Goal: Transaction & Acquisition: Purchase product/service

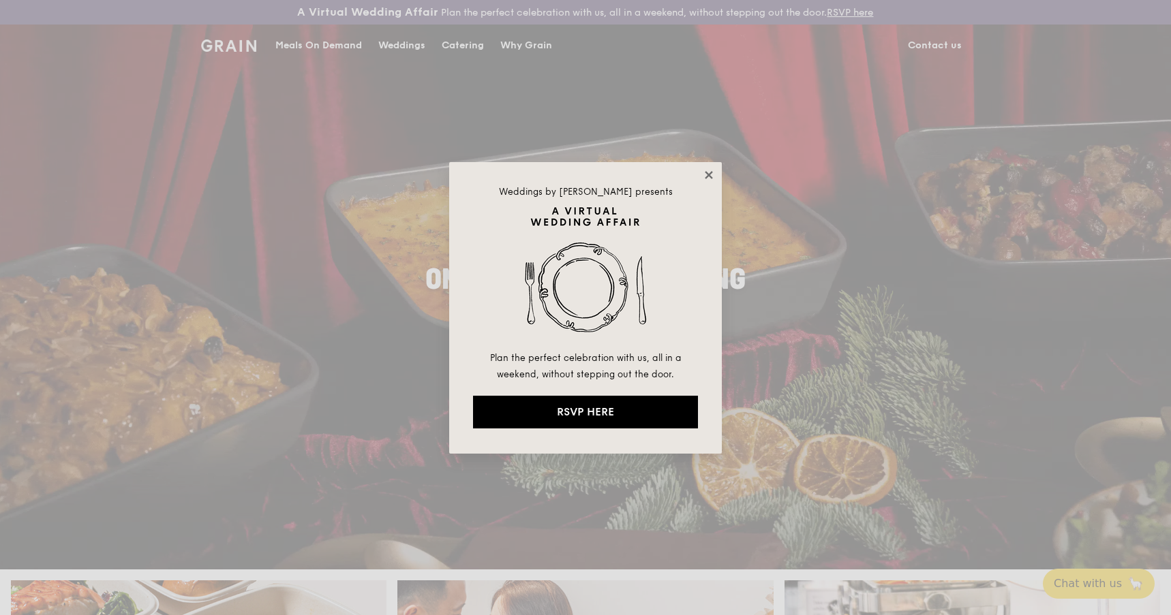
click at [707, 177] on icon at bounding box center [708, 174] width 7 height 7
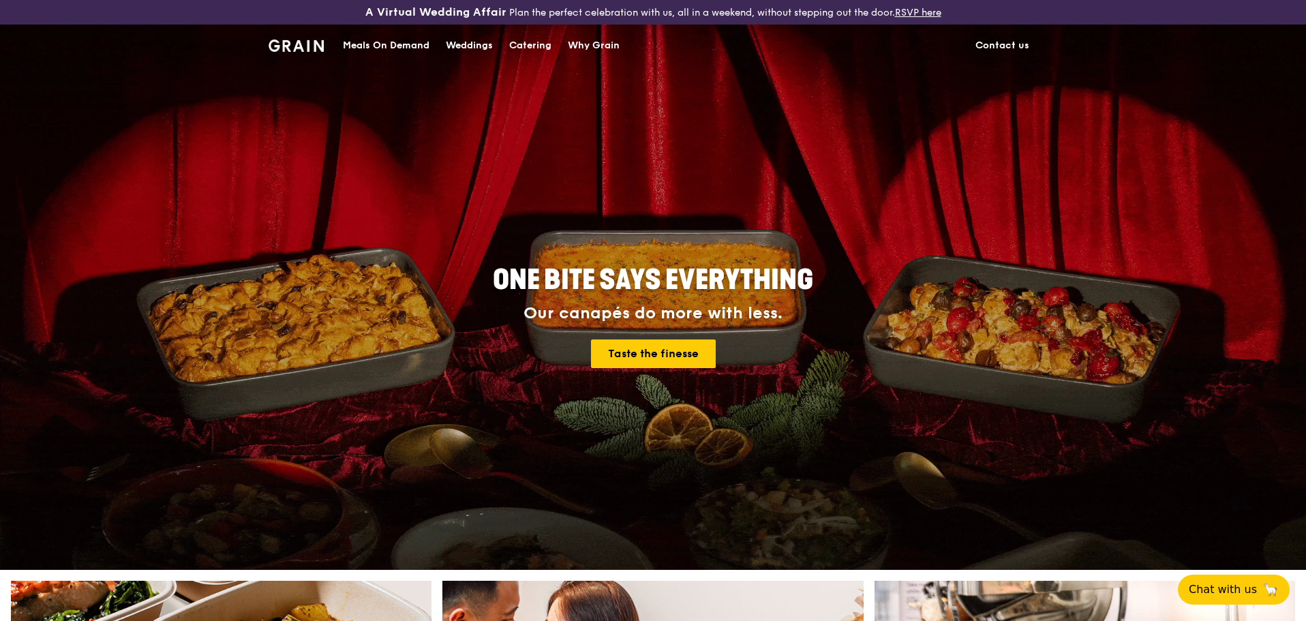
click at [520, 42] on div "Catering" at bounding box center [530, 45] width 42 height 41
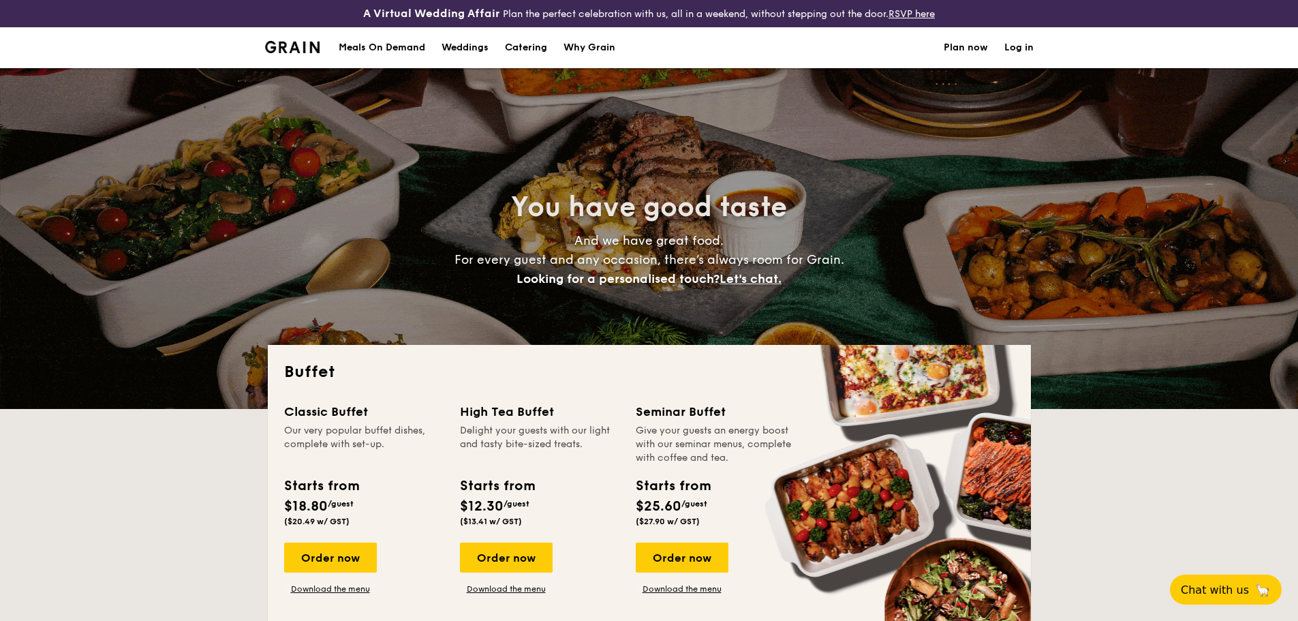
select select
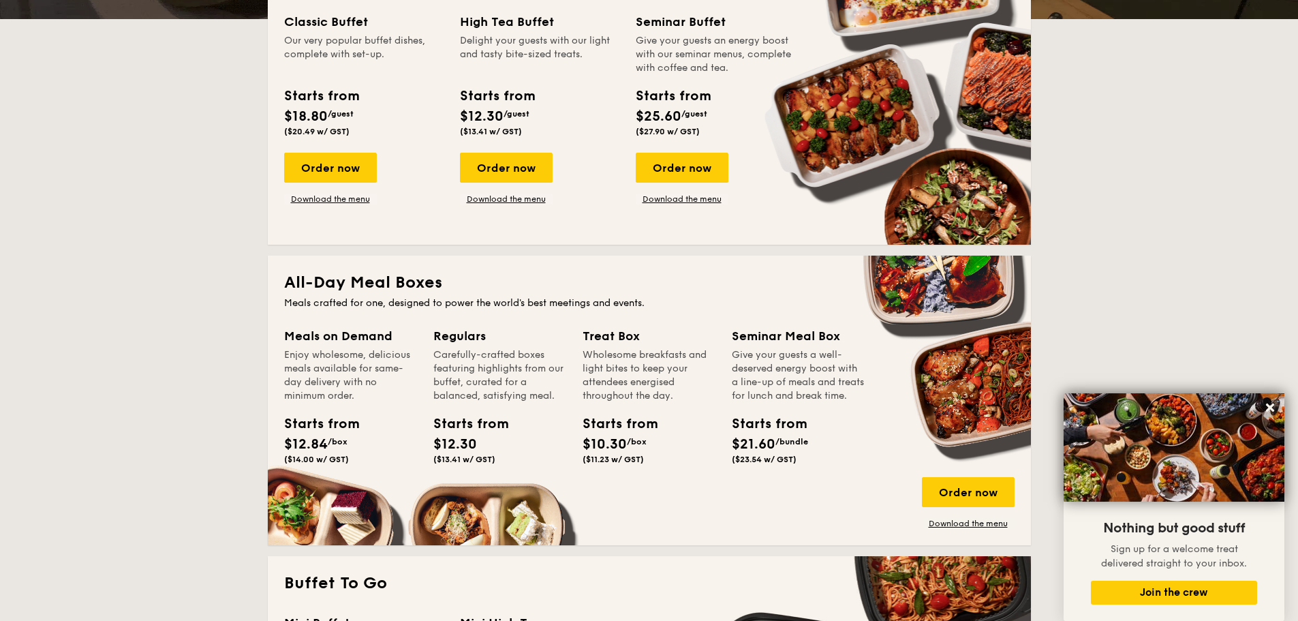
scroll to position [204, 0]
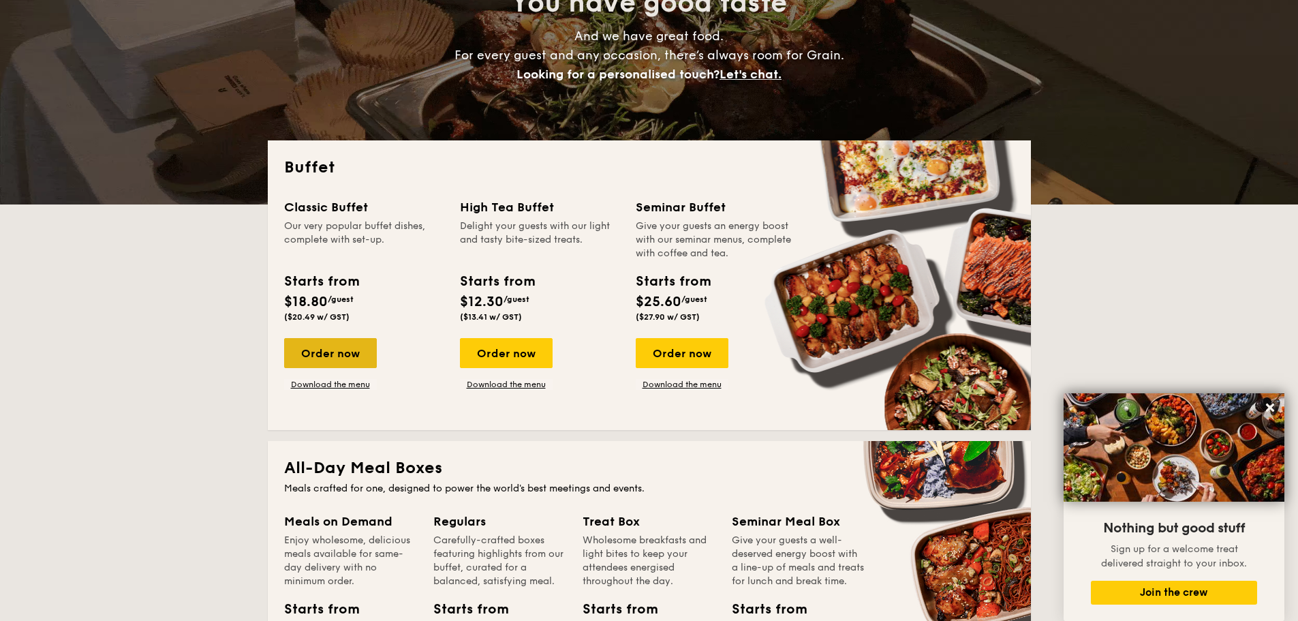
click at [346, 345] on div "Order now" at bounding box center [330, 353] width 93 height 30
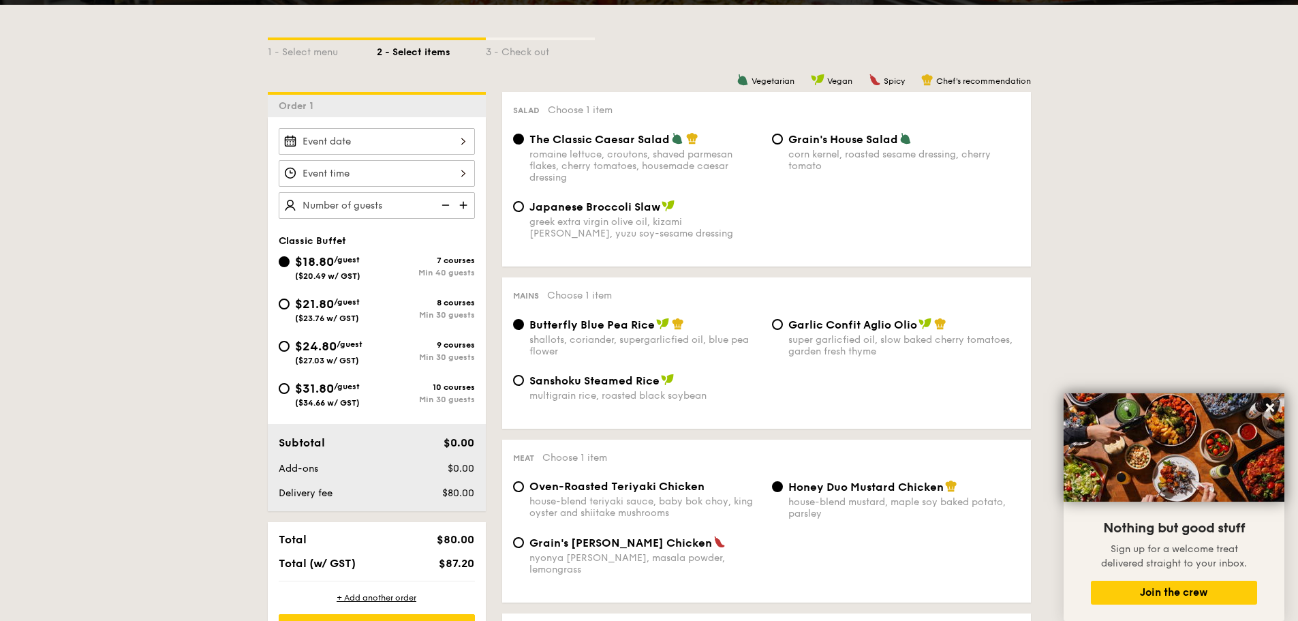
scroll to position [341, 0]
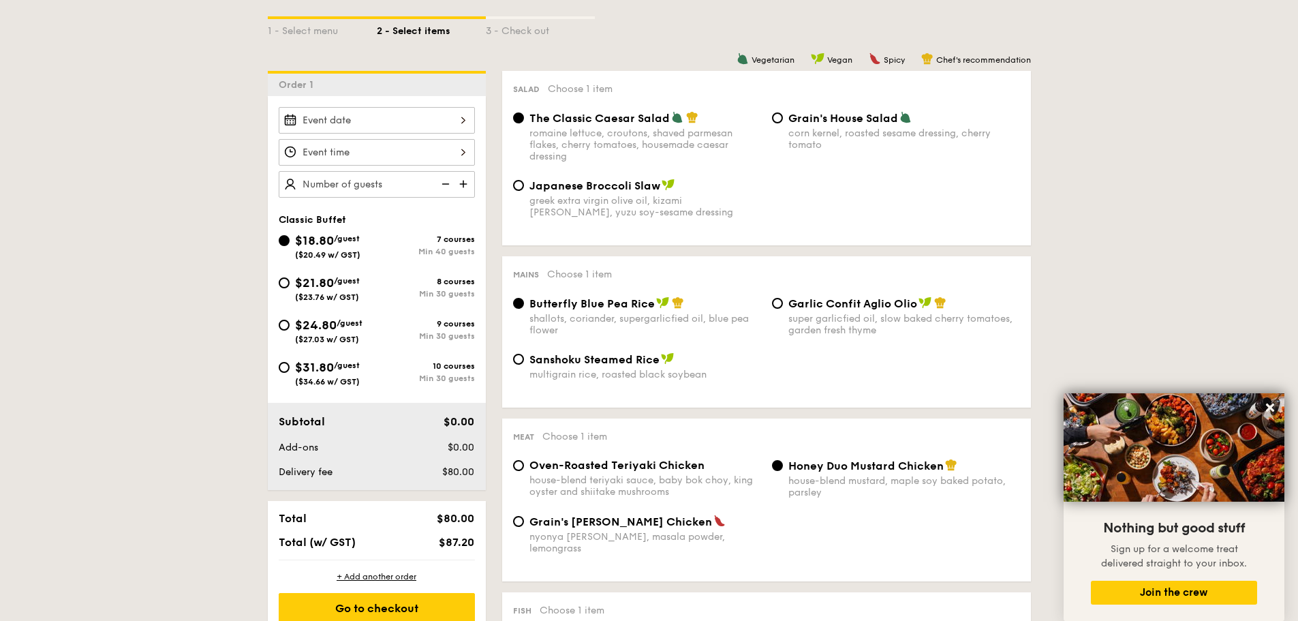
click at [884, 313] on div "super garlicfied oil, slow baked cherry tomatoes, garden fresh thyme" at bounding box center [904, 324] width 232 height 23
click at [783, 309] on input "Garlic Confit Aglio Olio super garlicfied oil, slow baked cherry tomatoes, gard…" at bounding box center [777, 303] width 11 height 11
radio input "true"
click at [288, 326] on input "$24.80 /guest ($27.03 w/ GST) 9 courses Min 30 guests" at bounding box center [284, 325] width 11 height 11
radio input "true"
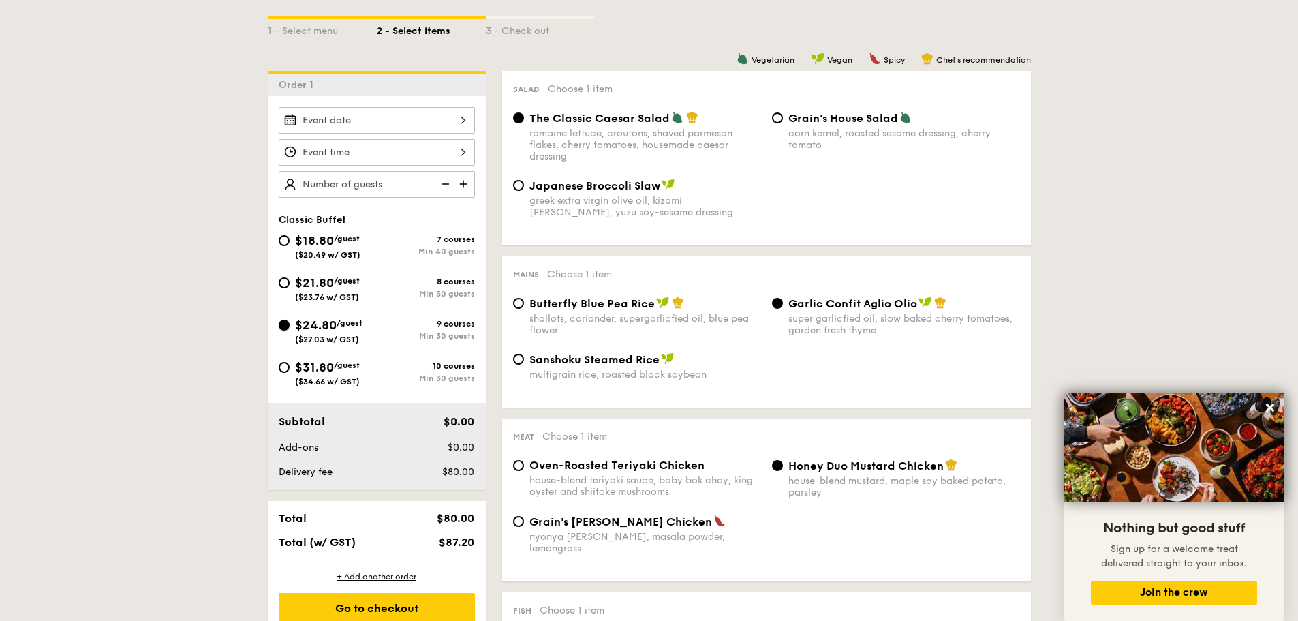
radio input "true"
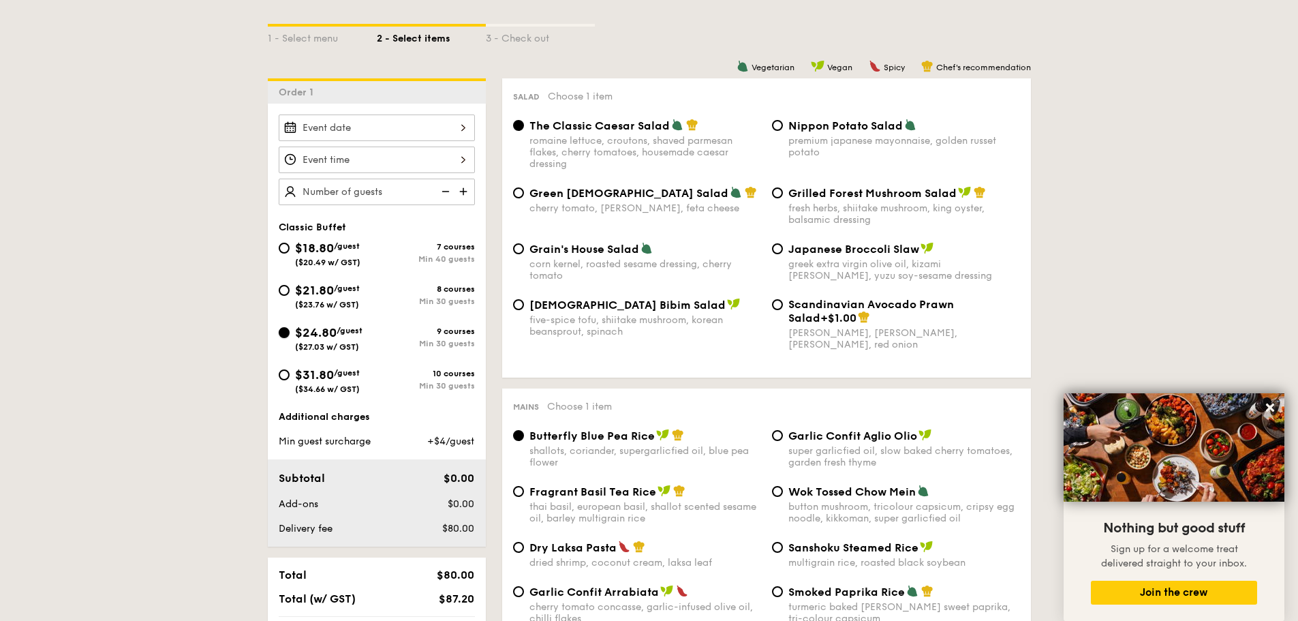
scroll to position [204, 0]
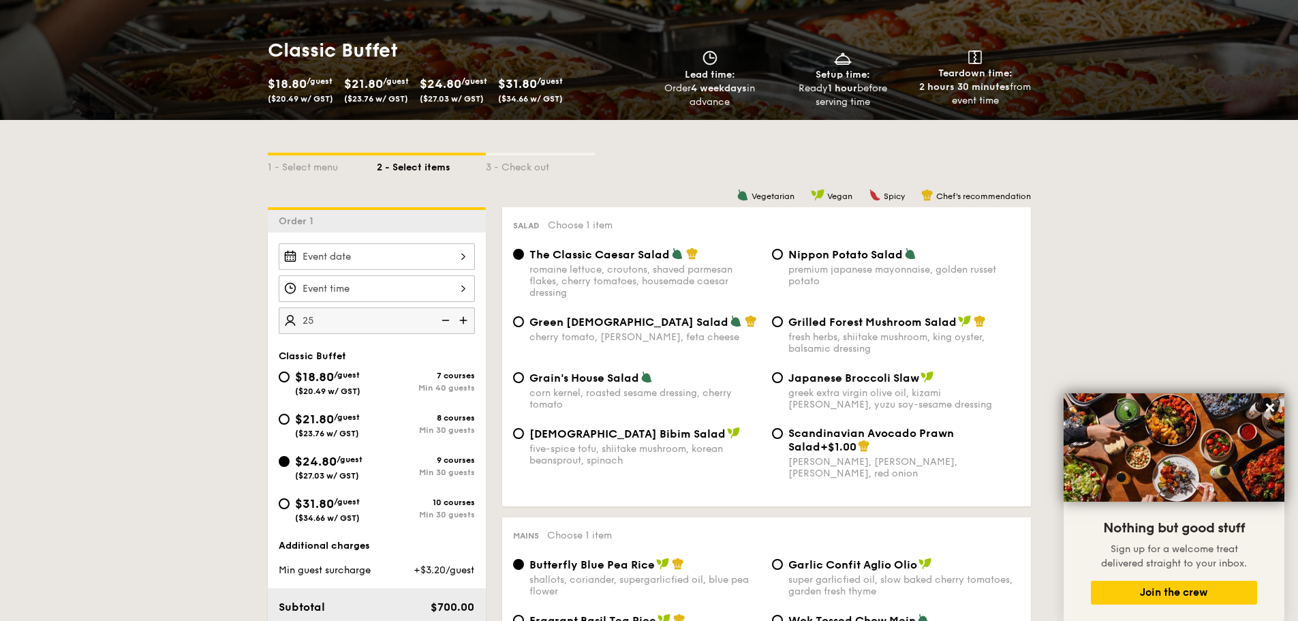
type input "25 guests"
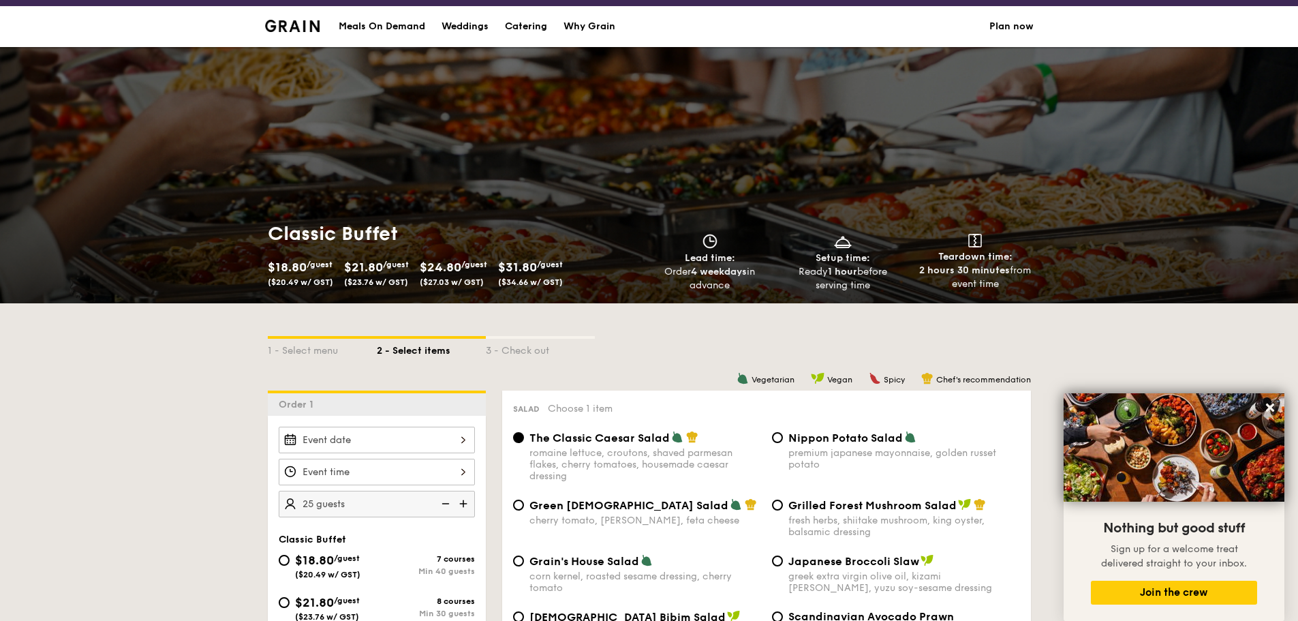
scroll to position [0, 0]
